Goal: Task Accomplishment & Management: Complete application form

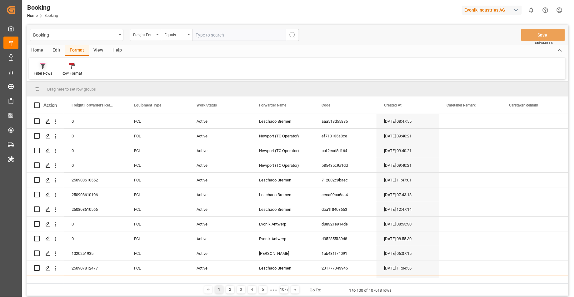
click at [45, 68] on icon at bounding box center [43, 66] width 6 height 6
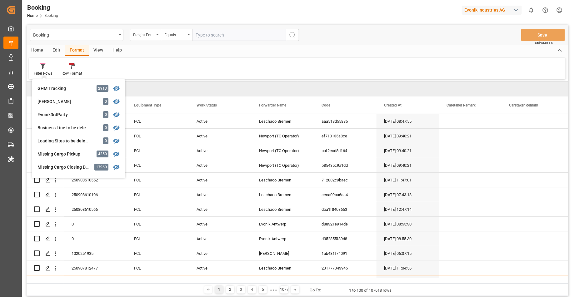
click at [180, 17] on div "Booking Home Booking Evonik Industries AG 0 Notifications Only show unread All …" at bounding box center [296, 10] width 557 height 20
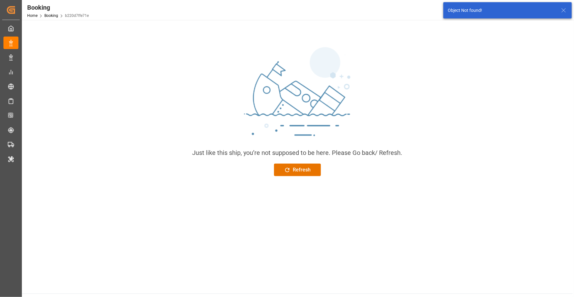
click at [566, 11] on icon at bounding box center [564, 11] width 8 height 8
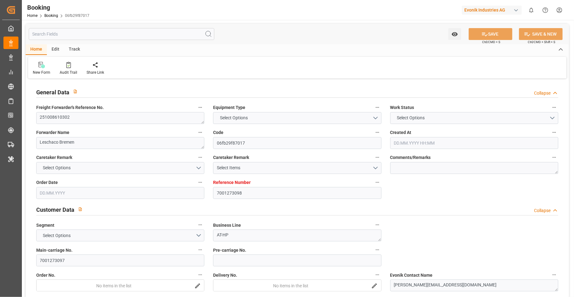
type input "7001273098"
type input "9324837"
type input "ONE"
type input "Ocean Network Express"
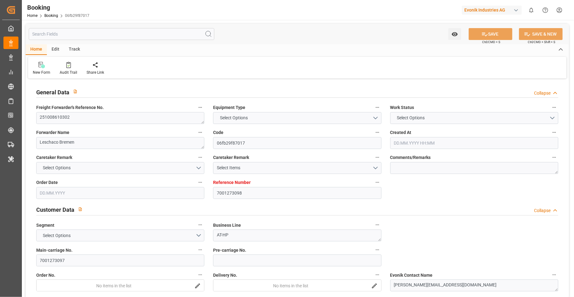
type input "NLRTM"
type input "BRRIO"
type input "11.09.2025 10:05"
type input "11.09.2025"
type input "14.11.2025"
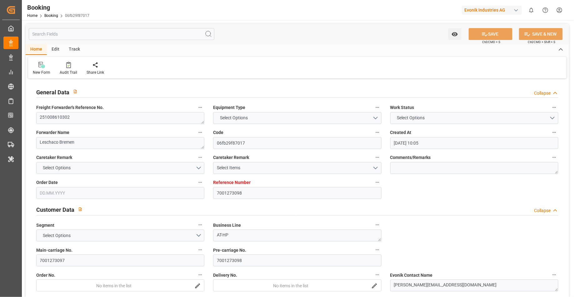
type input "19.09.2025"
type input "19.09.2025 00:00"
type input "12.09.2025"
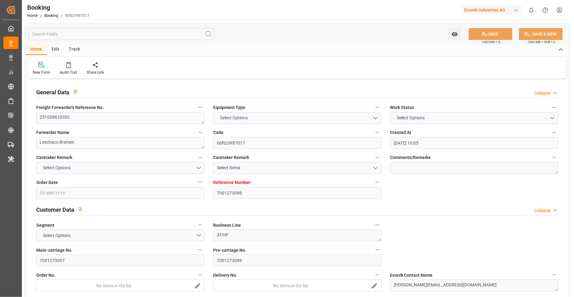
type input "02.10.2025 00:00"
type input "17.11.2025 00:00"
type input "14.11.2025 00:00"
type input "16.09.2025 10:48"
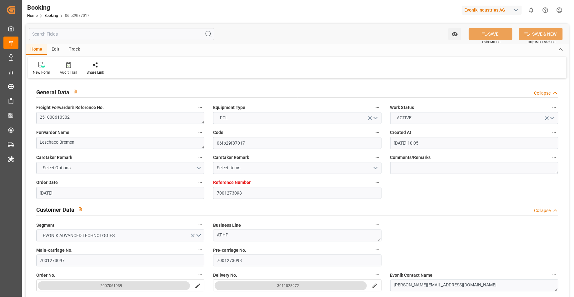
click at [290, 52] on div "Home Edit Track" at bounding box center [298, 49] width 544 height 11
click at [326, 10] on div "Booking Home Booking 06fb29f87017 Evonik Industries AG 0 Notifications Only sho…" at bounding box center [296, 10] width 557 height 20
click at [477, 10] on div "Evonik Industries AG" at bounding box center [492, 10] width 60 height 9
type input "shift"
click at [488, 41] on div "SH SHIFTX" at bounding box center [493, 41] width 107 height 13
